Goal: Find specific page/section: Find specific page/section

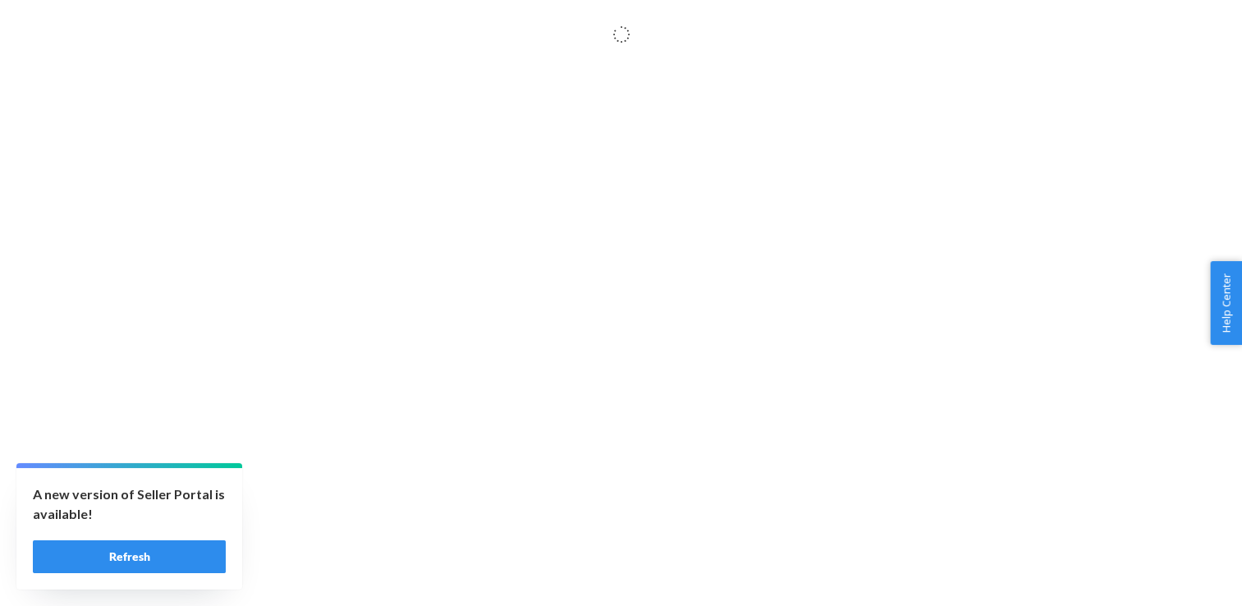
click at [112, 547] on button "Refresh" at bounding box center [129, 556] width 193 height 33
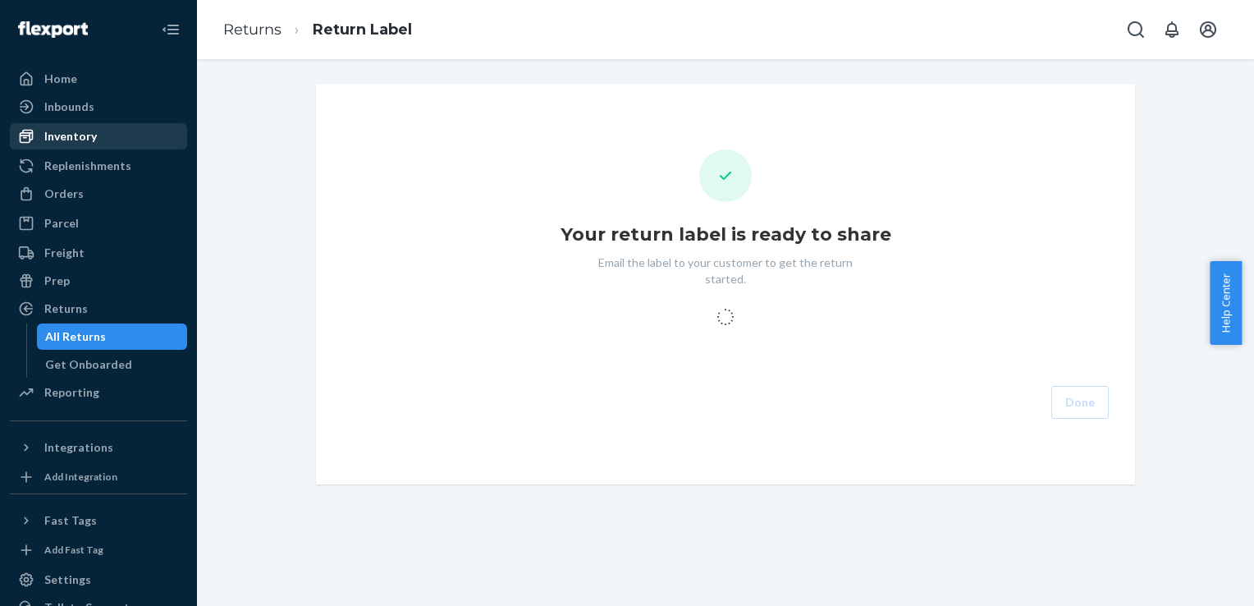
click at [76, 139] on div "Inventory" at bounding box center [70, 136] width 53 height 16
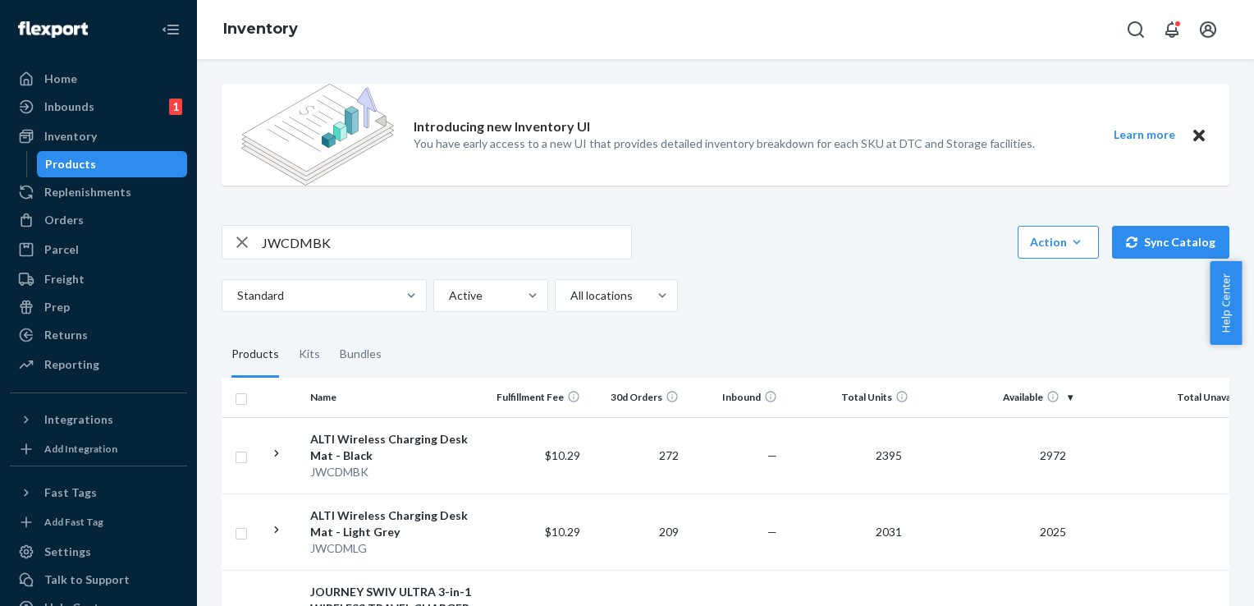
click at [366, 246] on input "JWCDMBK" at bounding box center [446, 242] width 369 height 33
type input "JWCDMBK"
